Goal: Navigation & Orientation: Go to known website

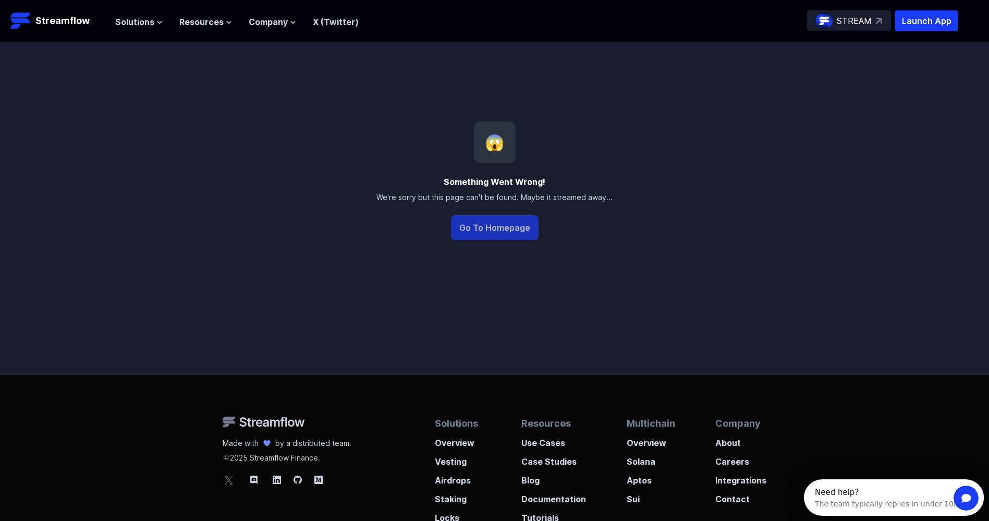
click at [501, 231] on button "Go To Homepage" at bounding box center [495, 227] width 88 height 25
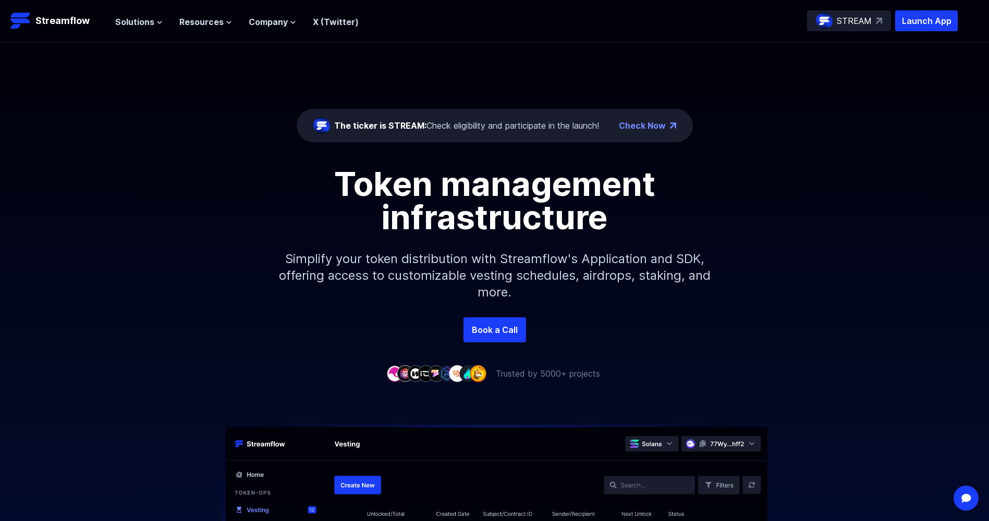
click at [475, 127] on div "The ticker is STREAM: Check eligibility and participate in the launch!" at bounding box center [466, 125] width 265 height 13
click at [501, 127] on div "The ticker is STREAM: Check eligibility and participate in the launch!" at bounding box center [466, 125] width 265 height 13
click at [445, 120] on div "The ticker is STREAM: Check eligibility and participate in the launch!" at bounding box center [466, 125] width 265 height 13
click at [472, 125] on div "The ticker is STREAM: Check eligibility and participate in the launch!" at bounding box center [466, 125] width 265 height 13
click at [531, 126] on div "The ticker is STREAM: Check eligibility and participate in the launch!" at bounding box center [466, 125] width 265 height 13
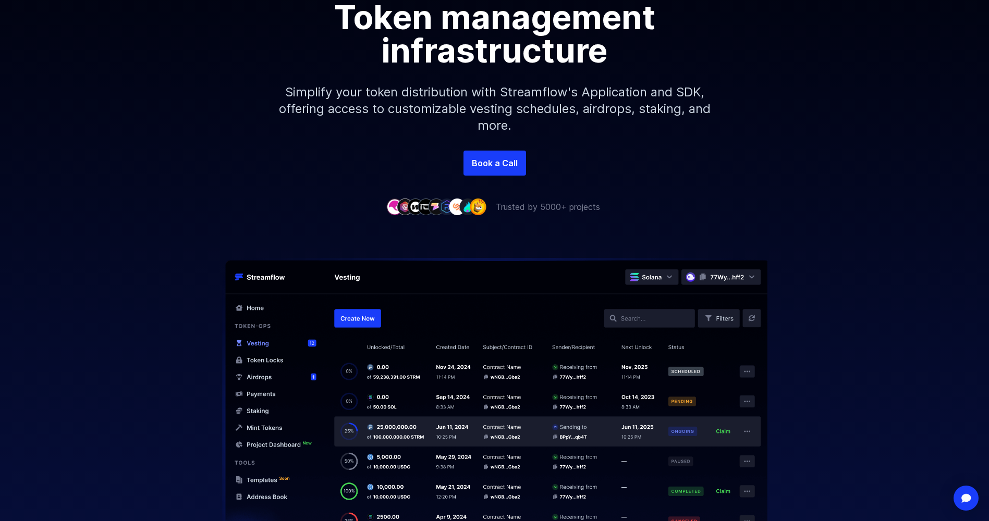
scroll to position [208, 0]
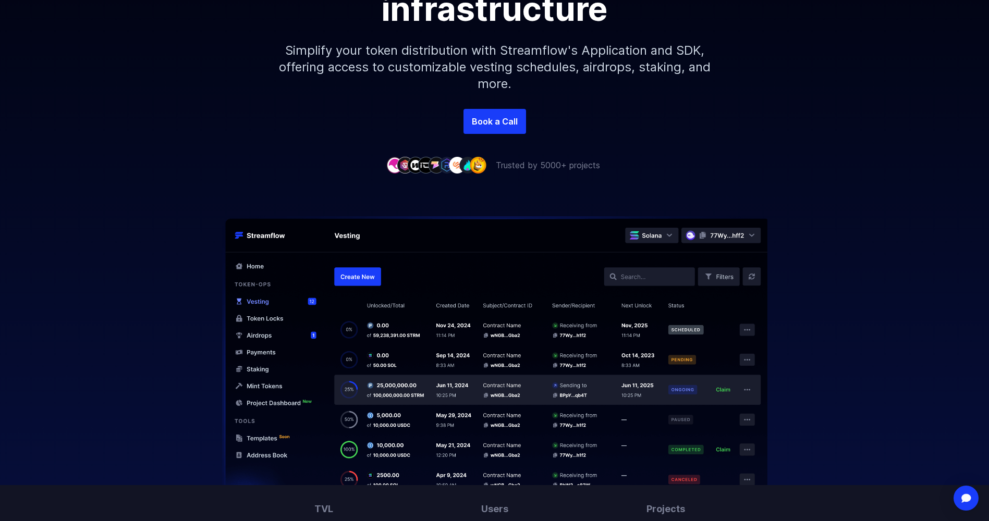
click at [646, 276] on img at bounding box center [494, 350] width 667 height 269
click at [627, 276] on img at bounding box center [494, 350] width 667 height 269
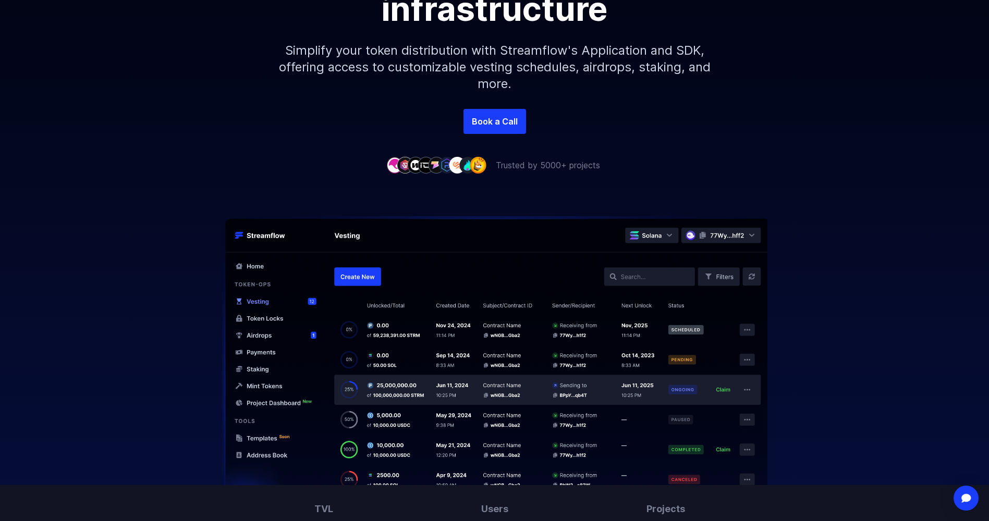
click at [627, 276] on img at bounding box center [494, 350] width 667 height 269
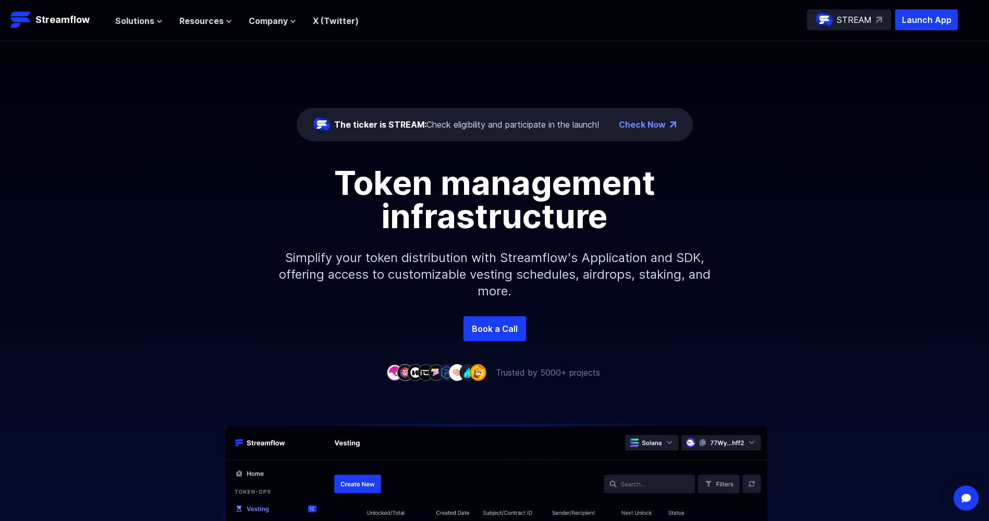
scroll to position [0, 0]
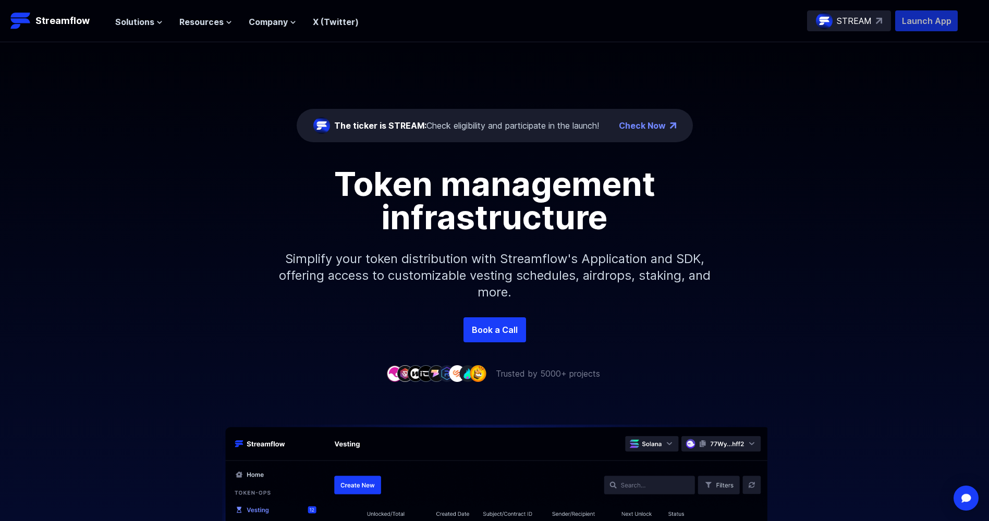
click at [932, 17] on p "Launch App" at bounding box center [926, 20] width 63 height 21
